Goal: Task Accomplishment & Management: Manage account settings

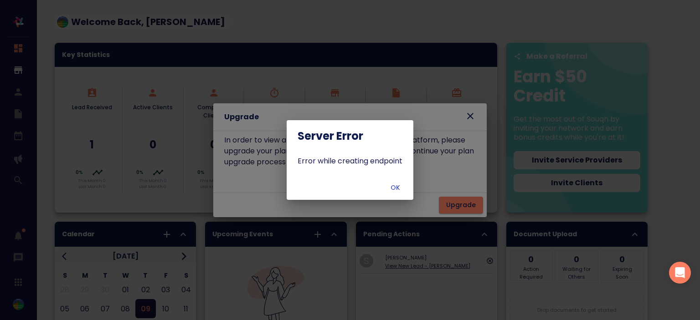
click at [394, 195] on button "OK" at bounding box center [395, 188] width 29 height 17
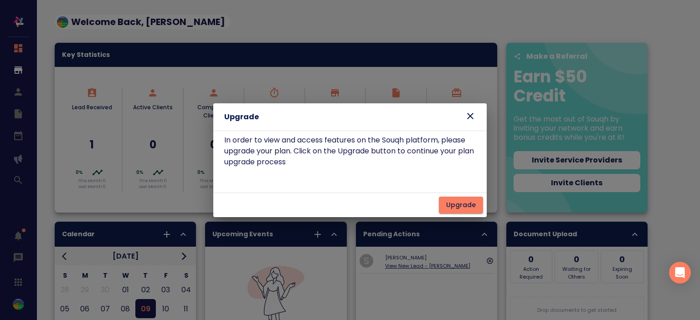
click at [472, 113] on icon at bounding box center [470, 116] width 11 height 11
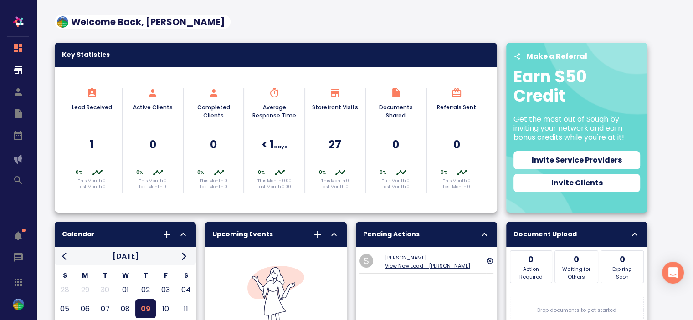
click at [13, 299] on span "button" at bounding box center [18, 304] width 11 height 11
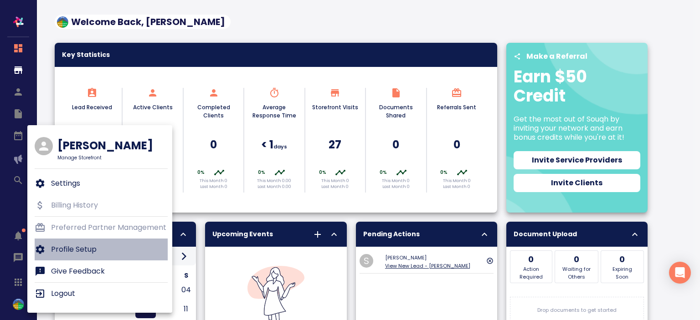
click at [72, 246] on p "Profile Setup" at bounding box center [74, 249] width 46 height 11
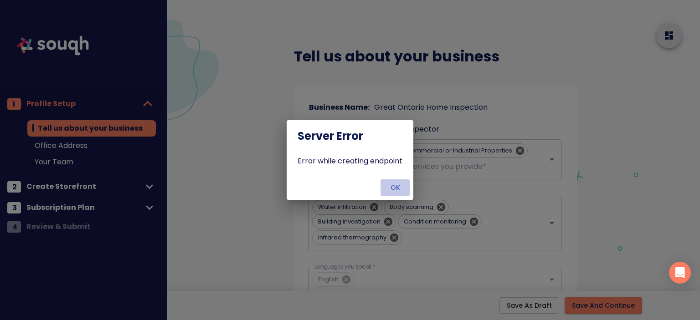
click at [398, 180] on button "OK" at bounding box center [395, 188] width 29 height 17
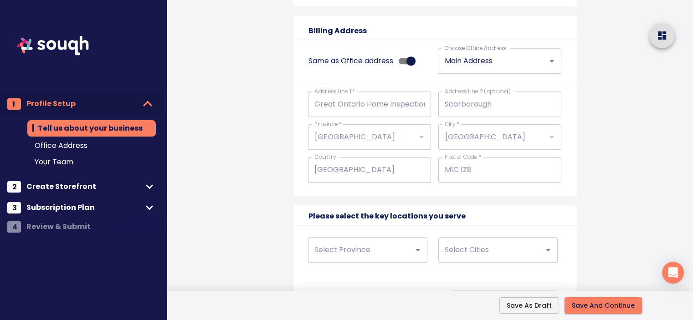
scroll to position [765, 0]
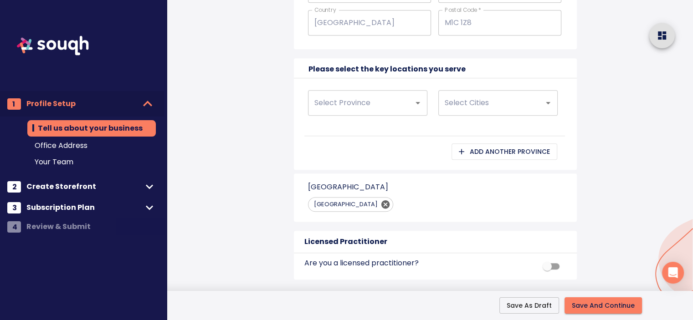
click at [102, 205] on span "Subscription Plan" at bounding box center [84, 207] width 116 height 13
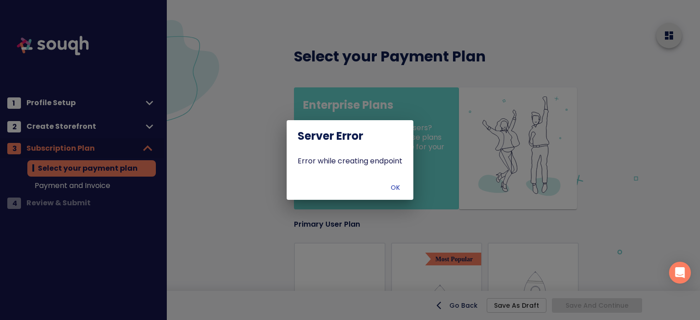
click at [392, 187] on span "OK" at bounding box center [395, 187] width 22 height 11
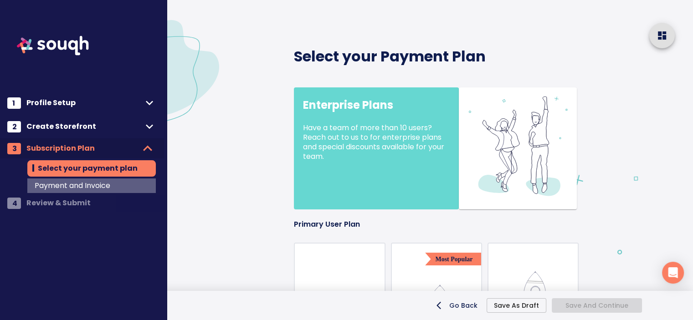
click at [106, 185] on span "Payment and Invoice" at bounding box center [92, 185] width 114 height 11
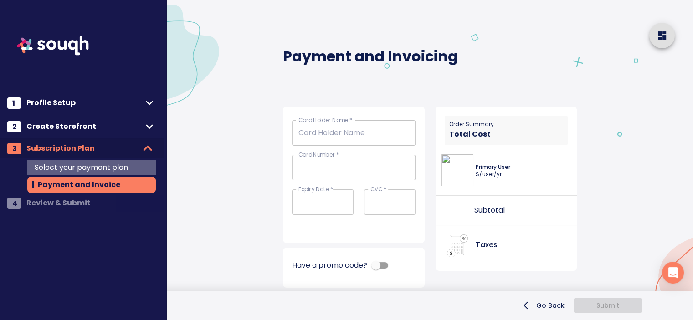
click at [122, 166] on span "Select your payment plan" at bounding box center [92, 167] width 114 height 11
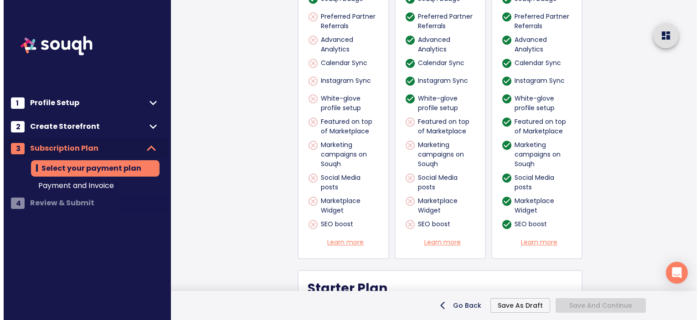
scroll to position [784, 0]
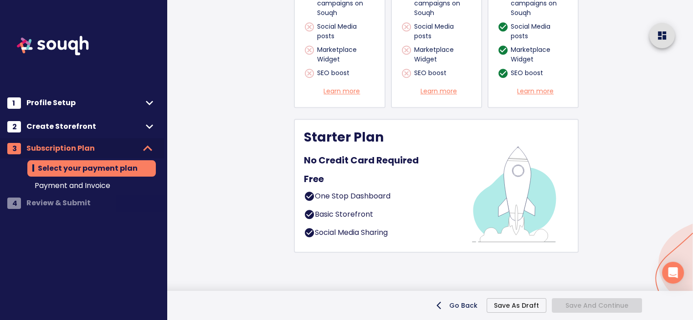
click at [445, 180] on div "Free" at bounding box center [381, 179] width 154 height 19
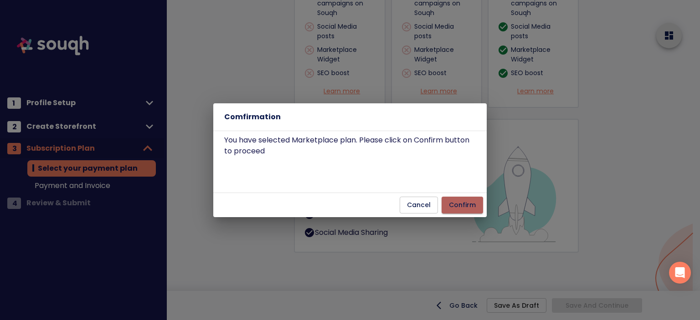
click at [461, 202] on span "Confirm" at bounding box center [462, 205] width 27 height 11
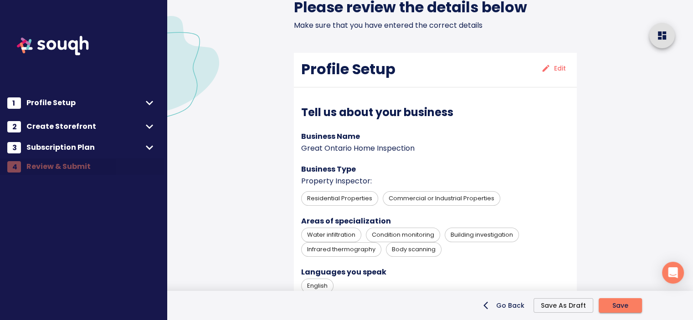
scroll to position [80, 0]
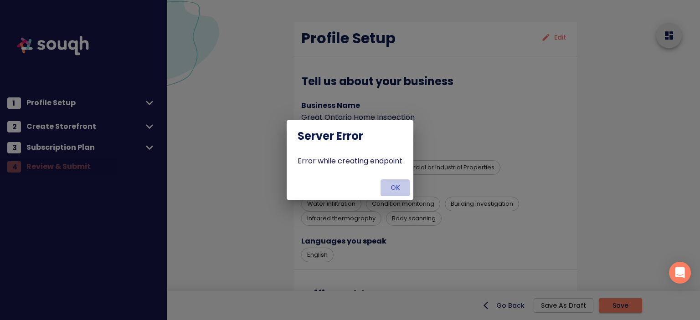
click at [400, 187] on span "OK" at bounding box center [395, 187] width 22 height 11
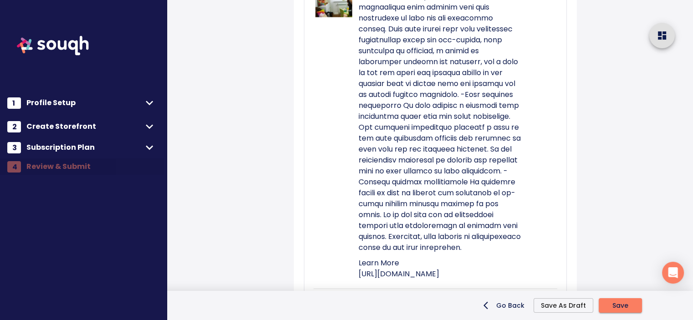
scroll to position [3039, 0]
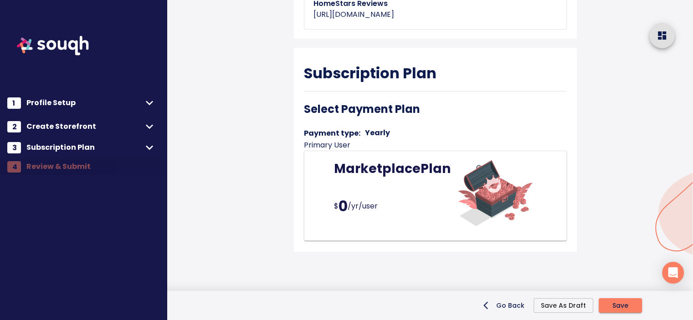
click at [621, 306] on span "Save" at bounding box center [621, 305] width 16 height 11
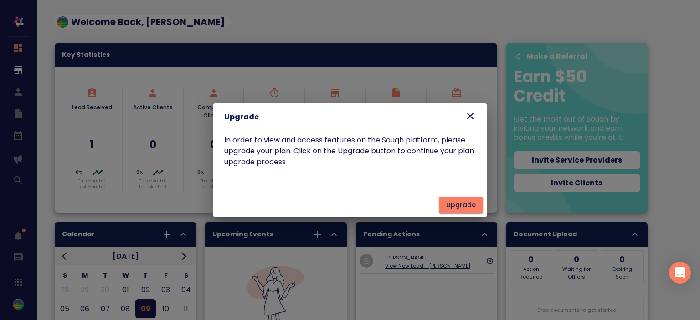
click at [476, 115] on div "Upgrade" at bounding box center [349, 116] width 273 height 27
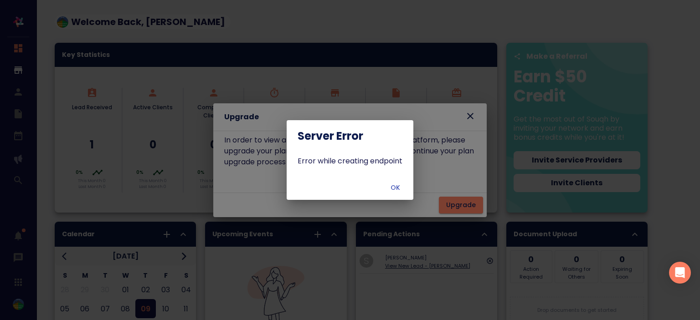
click at [469, 115] on div "Server Error Error while creating endpoint OK" at bounding box center [350, 160] width 700 height 320
click at [395, 194] on button "OK" at bounding box center [395, 188] width 29 height 17
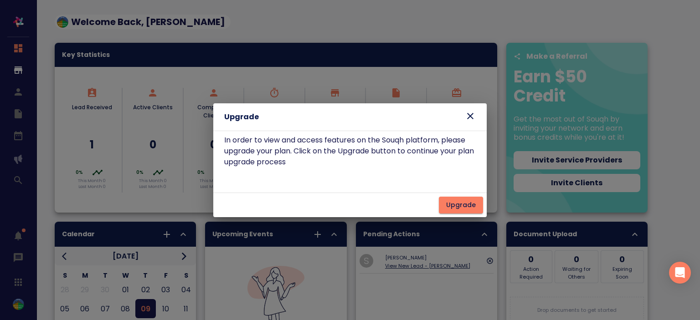
click at [466, 118] on icon at bounding box center [470, 116] width 11 height 11
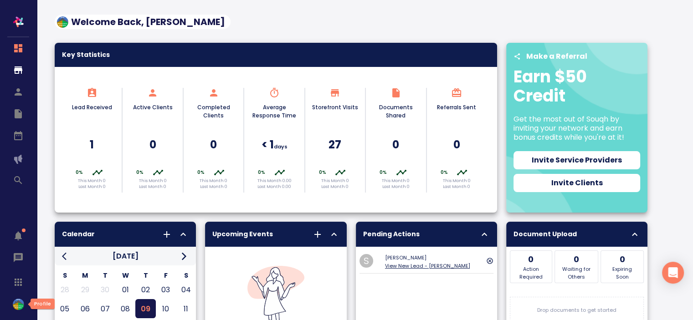
click at [18, 308] on img "button" at bounding box center [18, 304] width 11 height 11
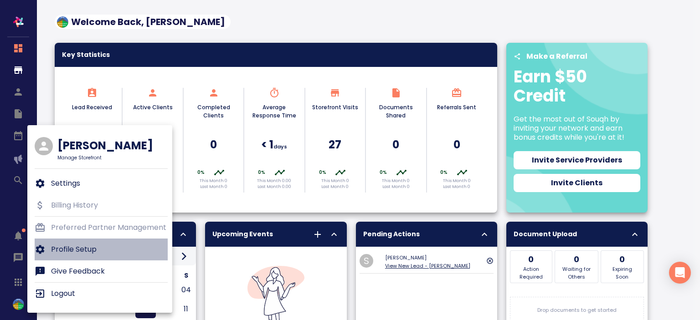
click at [81, 253] on p "Profile Setup" at bounding box center [74, 249] width 46 height 11
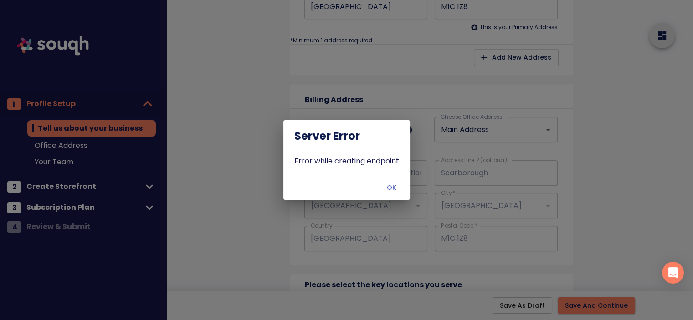
scroll to position [751, 0]
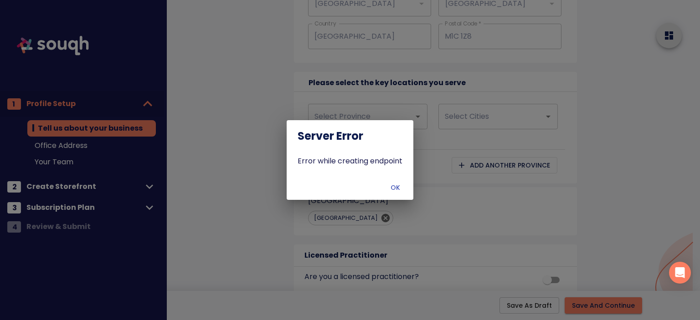
click at [399, 181] on button "OK" at bounding box center [395, 188] width 29 height 17
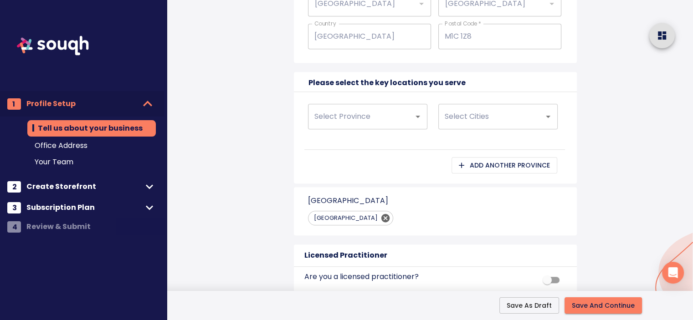
click at [103, 206] on span "Subscription Plan" at bounding box center [84, 207] width 116 height 13
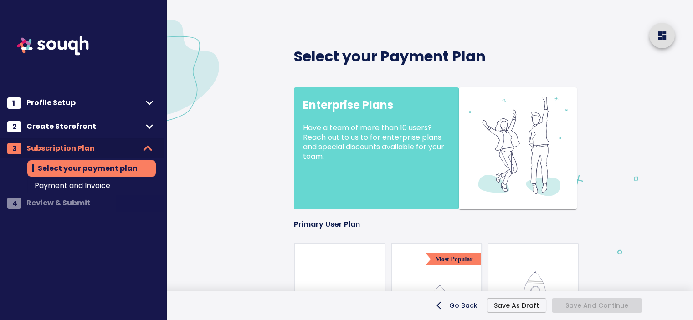
scroll to position [2, 0]
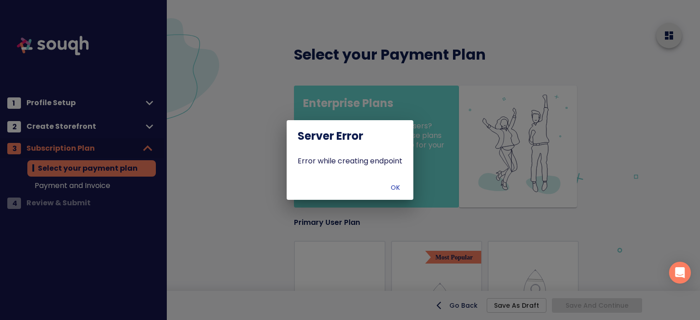
click at [111, 187] on div "Server Error Error while creating endpoint OK" at bounding box center [350, 160] width 700 height 320
click at [385, 185] on span "OK" at bounding box center [395, 187] width 22 height 11
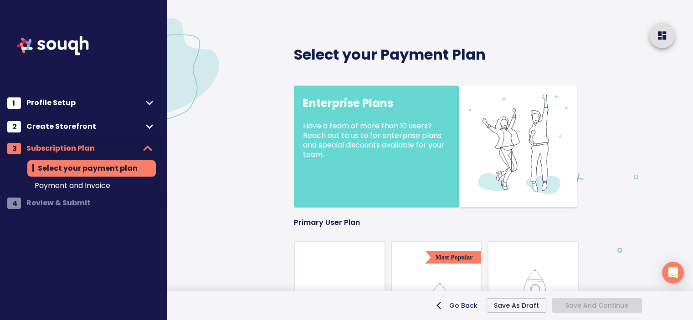
click at [105, 179] on div "Payment and Invoice" at bounding box center [91, 186] width 129 height 15
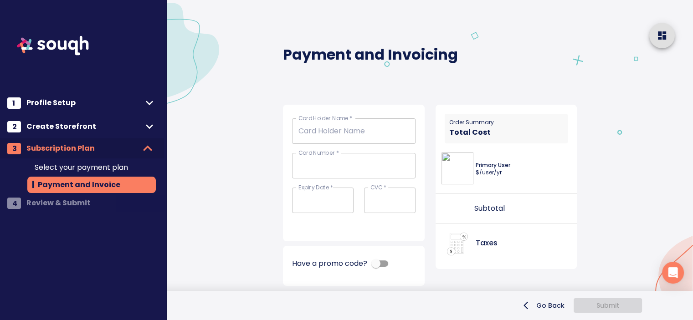
click at [110, 175] on div "Select your payment plan" at bounding box center [91, 167] width 129 height 15
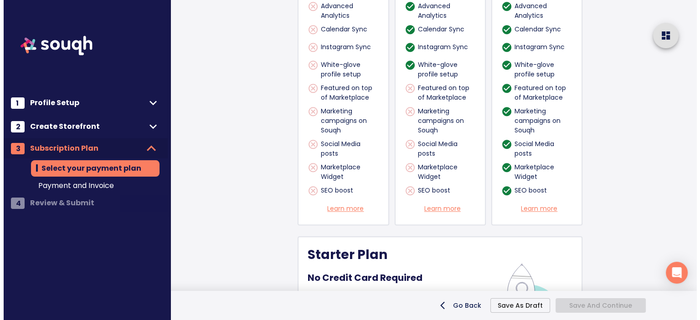
scroll to position [784, 0]
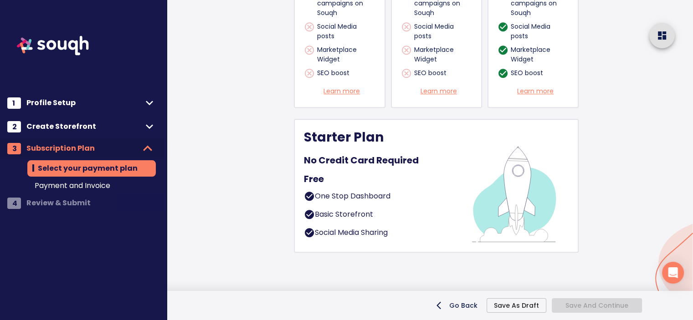
click at [422, 170] on div "Free" at bounding box center [381, 179] width 154 height 19
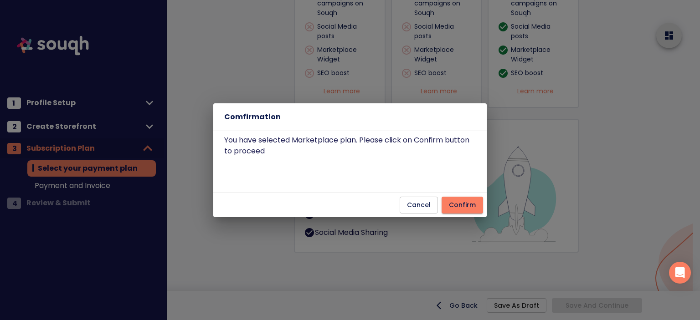
click at [470, 212] on button "Confirm" at bounding box center [462, 205] width 41 height 17
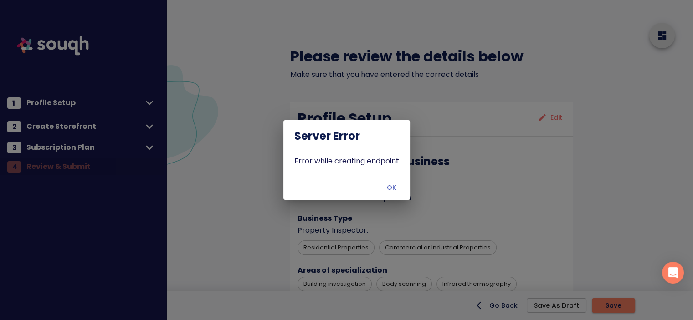
scroll to position [158, 0]
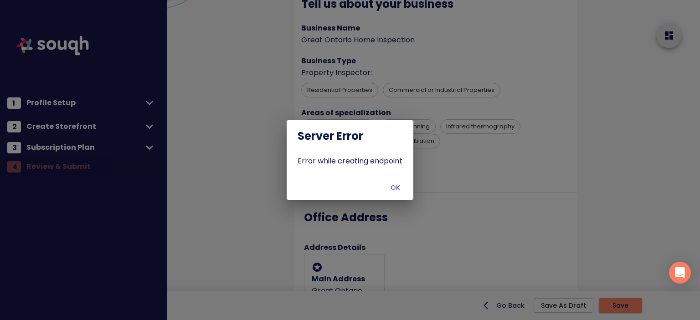
click at [399, 182] on button "OK" at bounding box center [395, 188] width 29 height 17
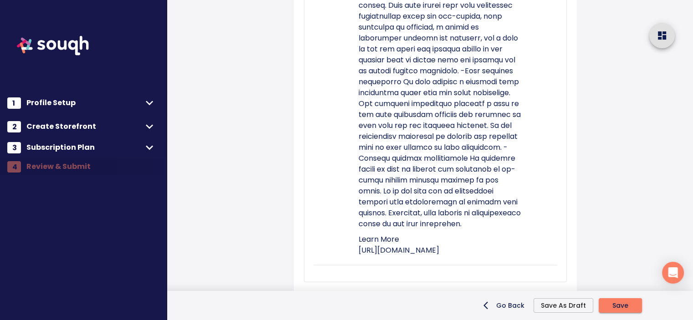
scroll to position [3039, 0]
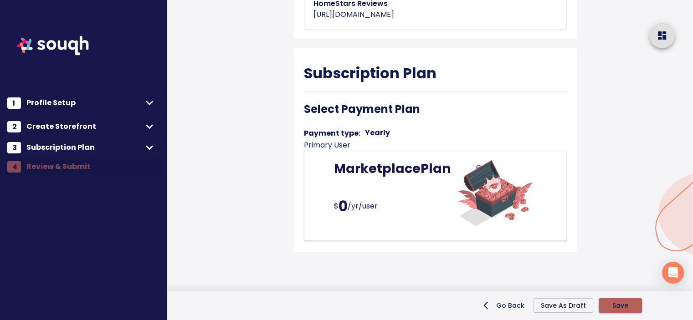
click at [619, 304] on span "Save" at bounding box center [621, 305] width 16 height 11
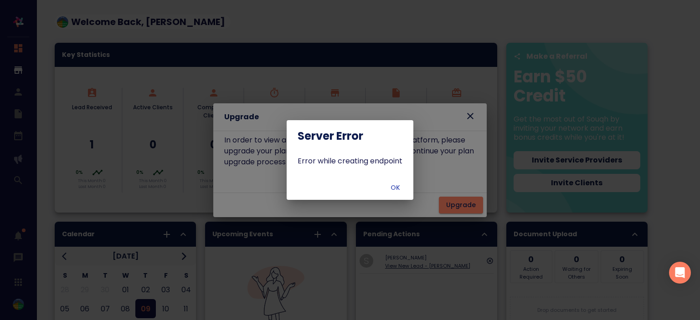
click at [407, 186] on button "OK" at bounding box center [395, 188] width 29 height 17
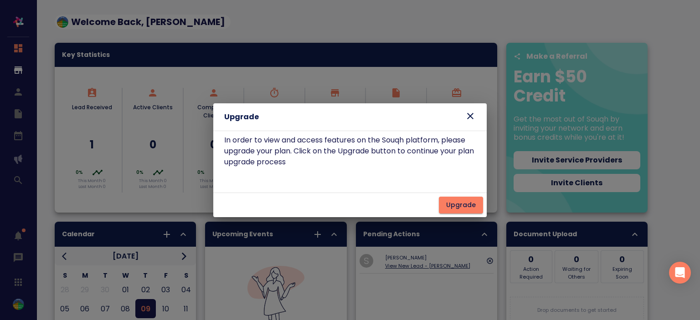
click at [473, 115] on icon at bounding box center [470, 116] width 11 height 11
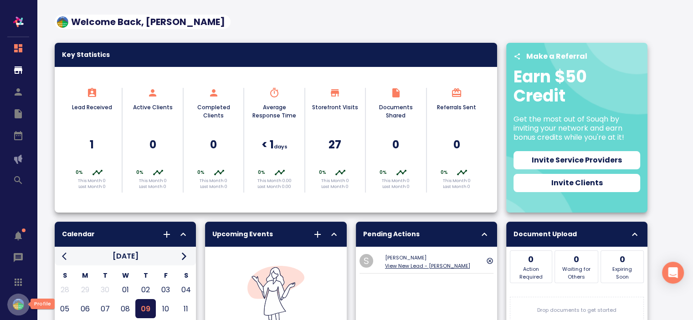
click at [22, 304] on img "button" at bounding box center [18, 304] width 11 height 11
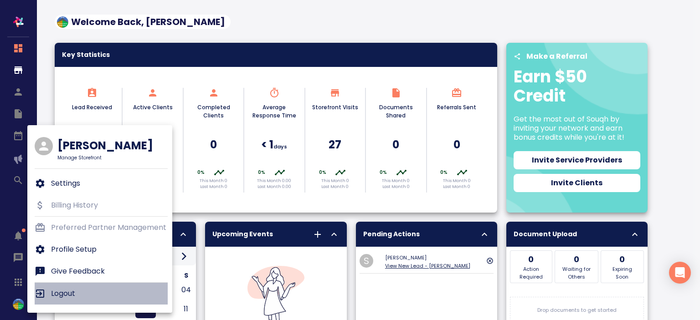
click at [62, 290] on p "Logout" at bounding box center [63, 293] width 24 height 11
